Goal: Task Accomplishment & Management: Manage account settings

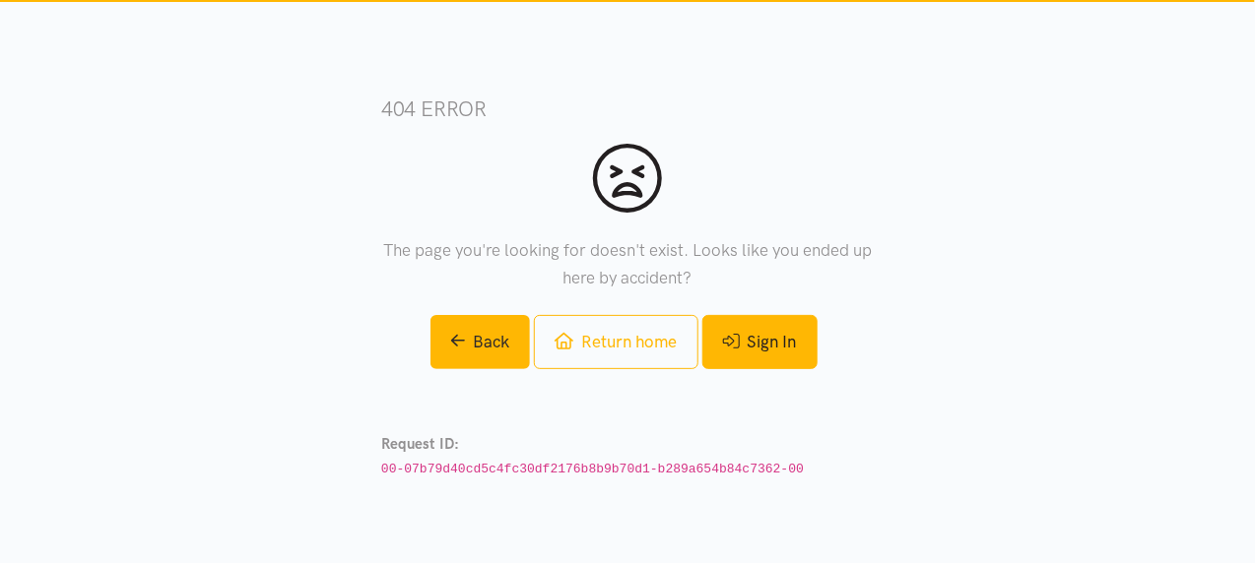
click at [773, 356] on link "Sign In" at bounding box center [759, 342] width 115 height 54
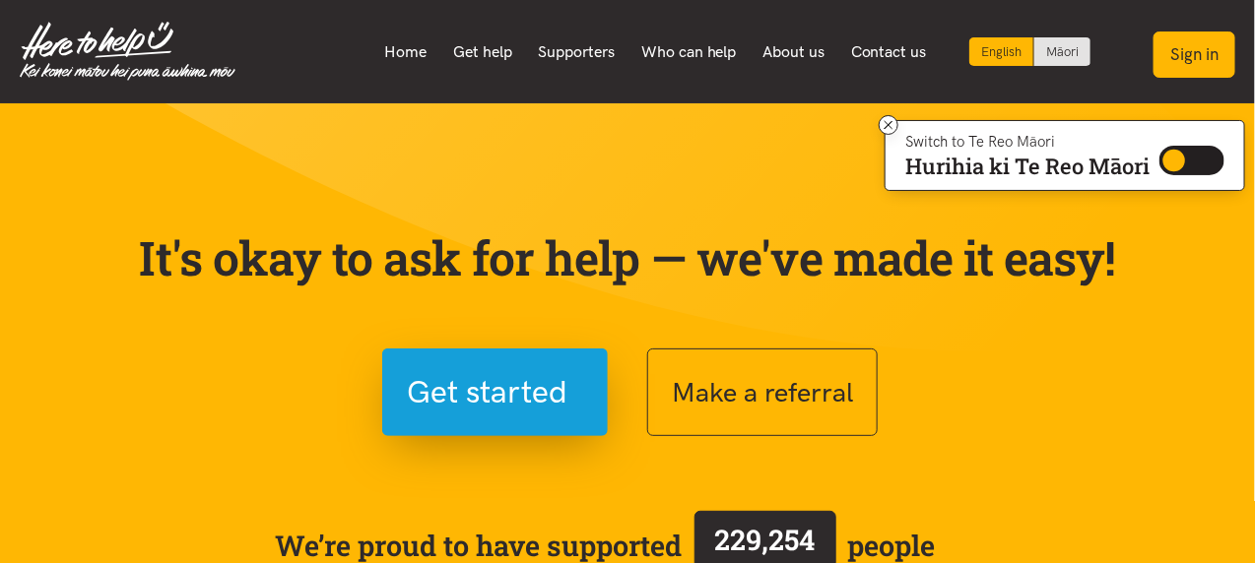
click at [1211, 60] on button "Sign in" at bounding box center [1194, 55] width 82 height 46
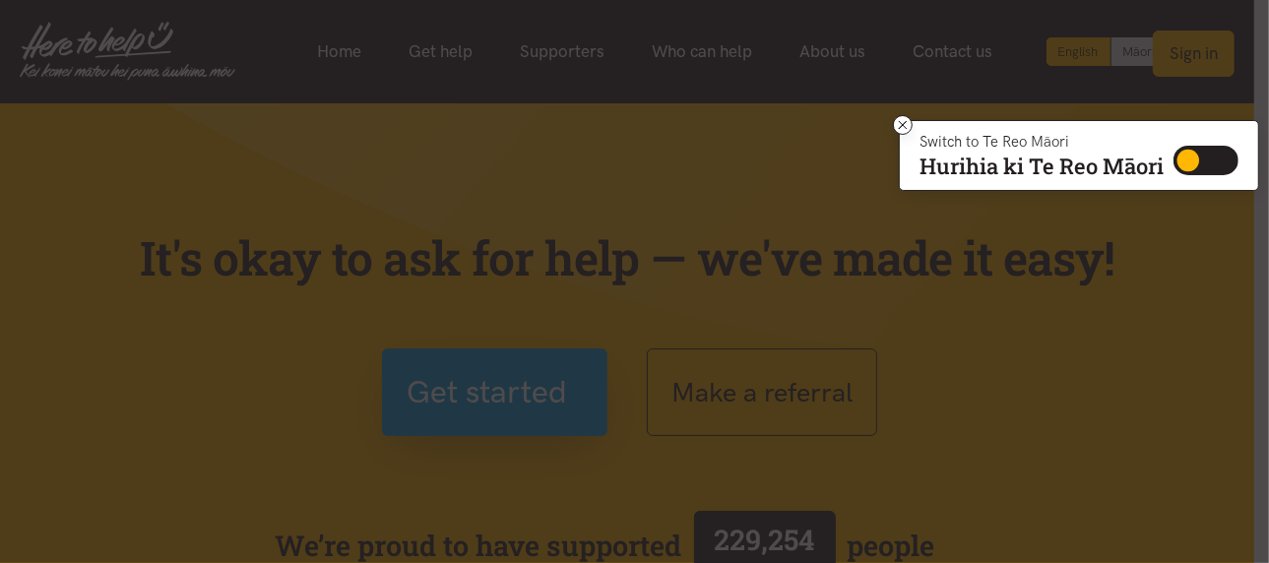
click at [0, 0] on div "Sign in Select which multi-factor authentication method you would like to use A…" at bounding box center [0, 0] width 0 height 0
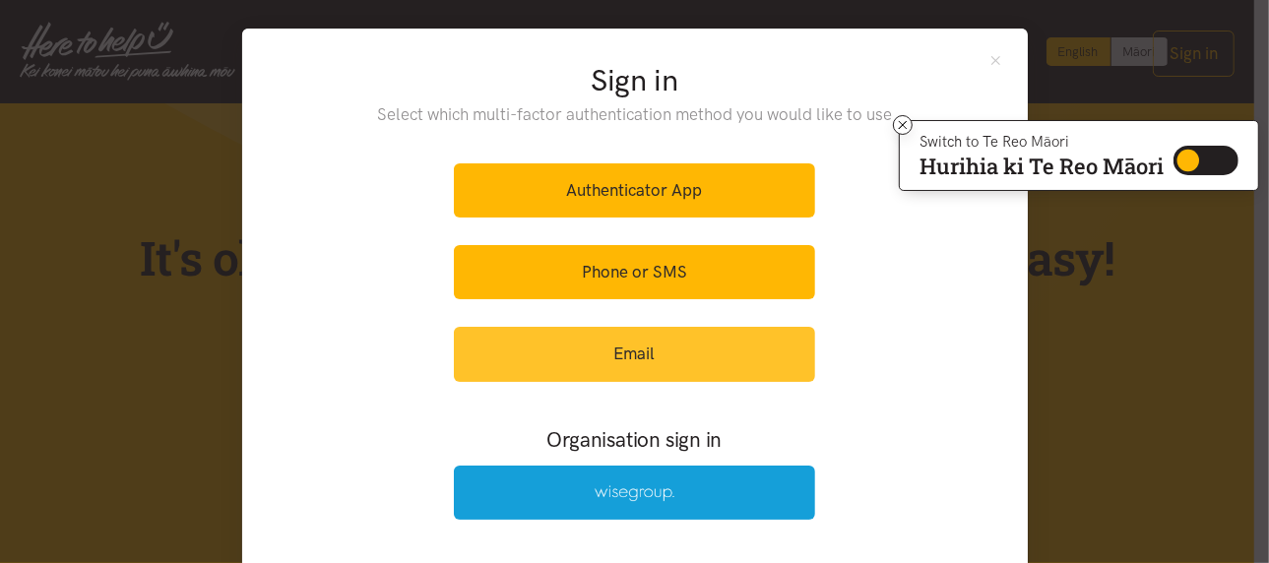
click at [622, 349] on link "Email" at bounding box center [634, 354] width 361 height 54
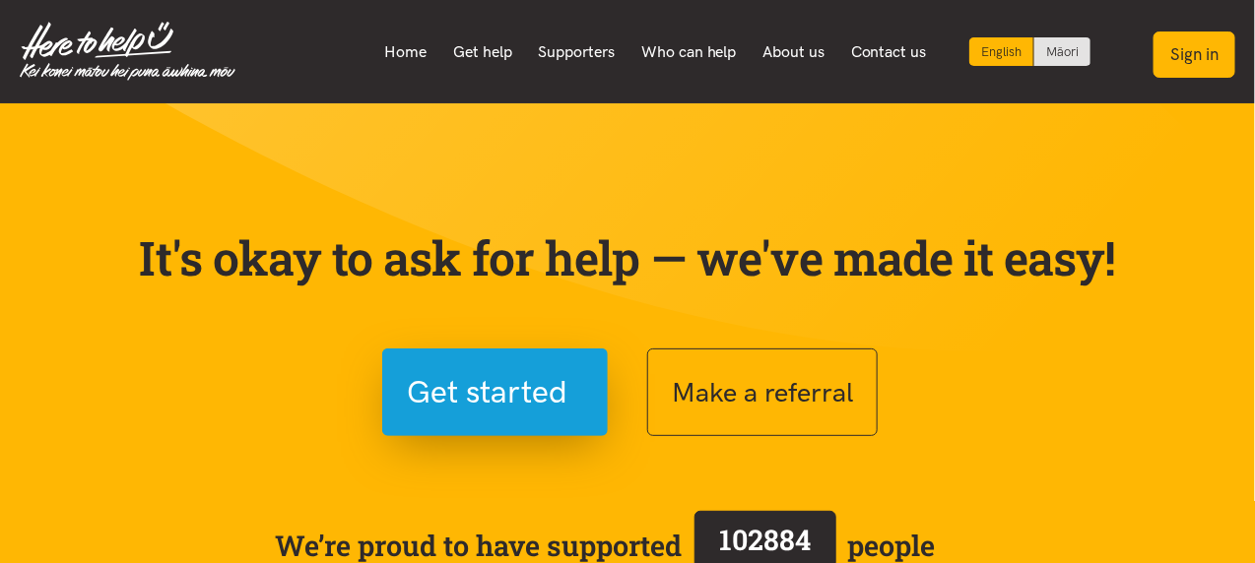
click at [1214, 49] on button "Sign in" at bounding box center [1194, 55] width 82 height 46
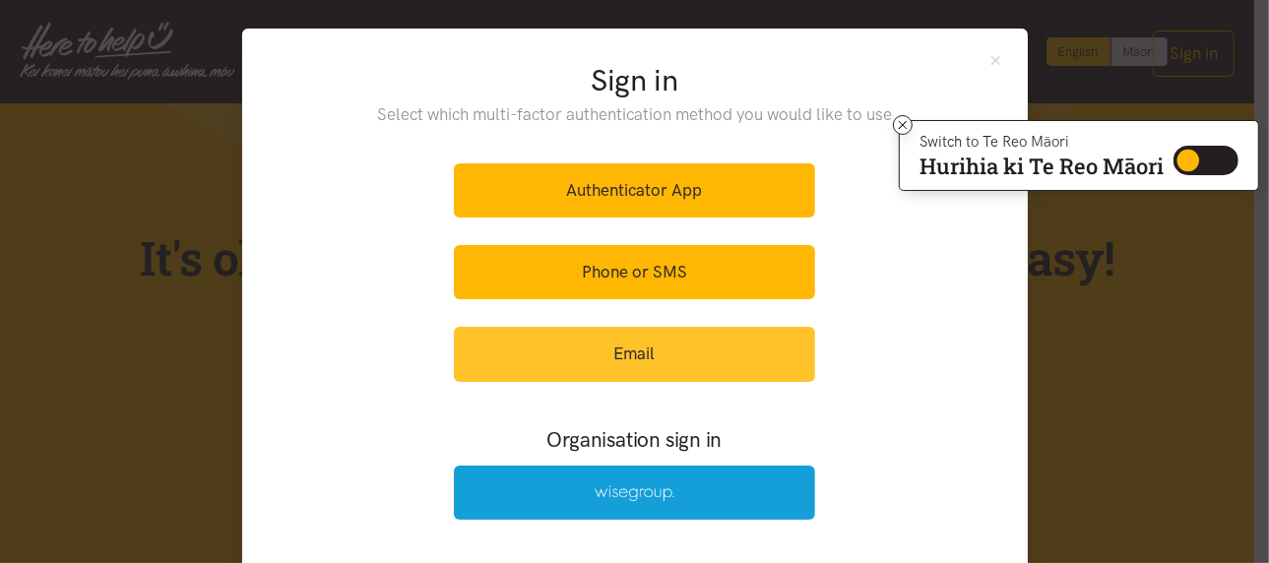
click at [624, 339] on link "Email" at bounding box center [634, 354] width 361 height 54
